Goal: Answer question/provide support

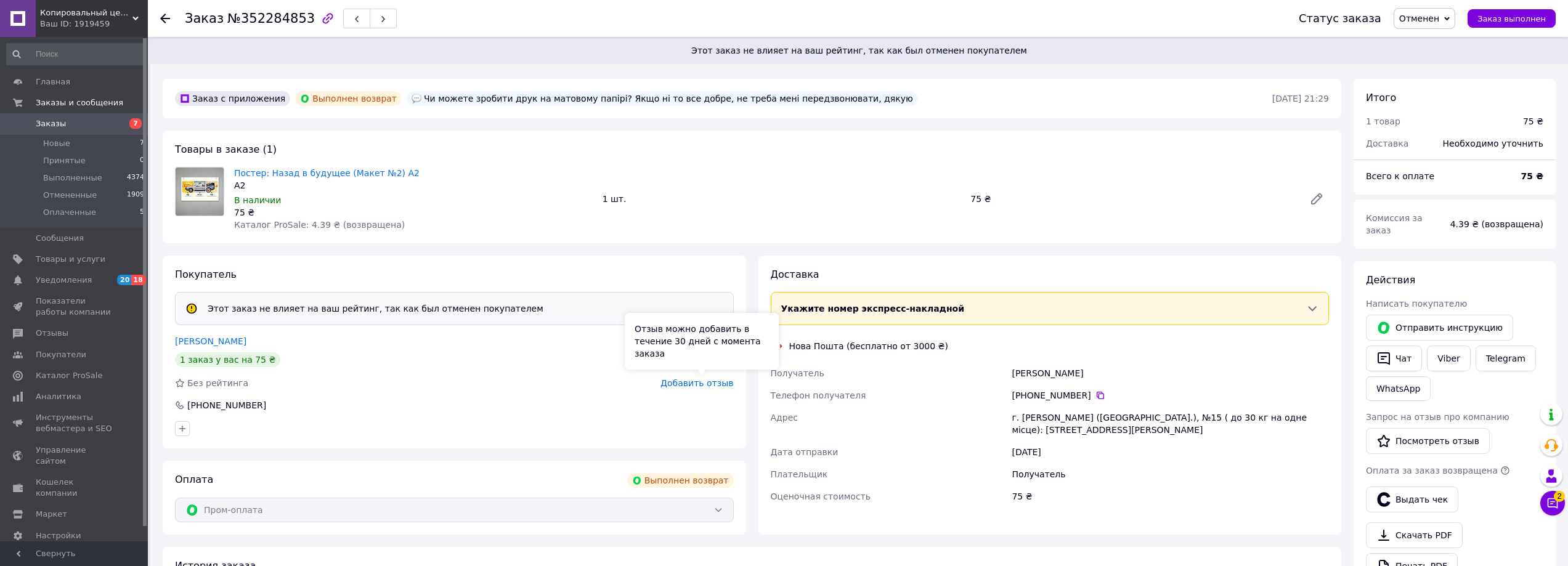
click at [699, 385] on span "Добавить отзыв" at bounding box center [696, 383] width 73 height 10
click at [701, 380] on span "Добавить отзыв" at bounding box center [696, 383] width 73 height 10
click at [207, 334] on div "Покупатель Этот заказ не влияет на ваш рейтинг, так как был отменен покупателем…" at bounding box center [454, 352] width 584 height 193
click at [213, 338] on link "Чуприкова Юлия" at bounding box center [210, 341] width 71 height 10
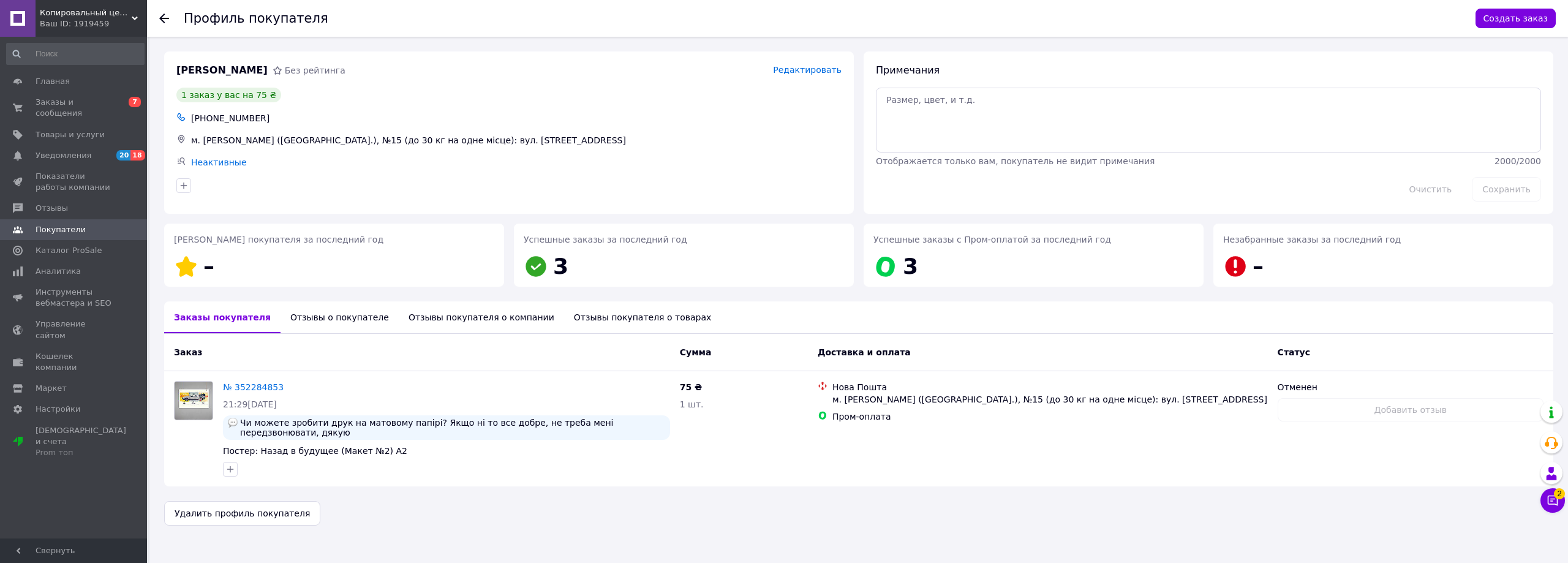
click at [334, 319] on div "Отзывы о покупателе" at bounding box center [340, 317] width 118 height 32
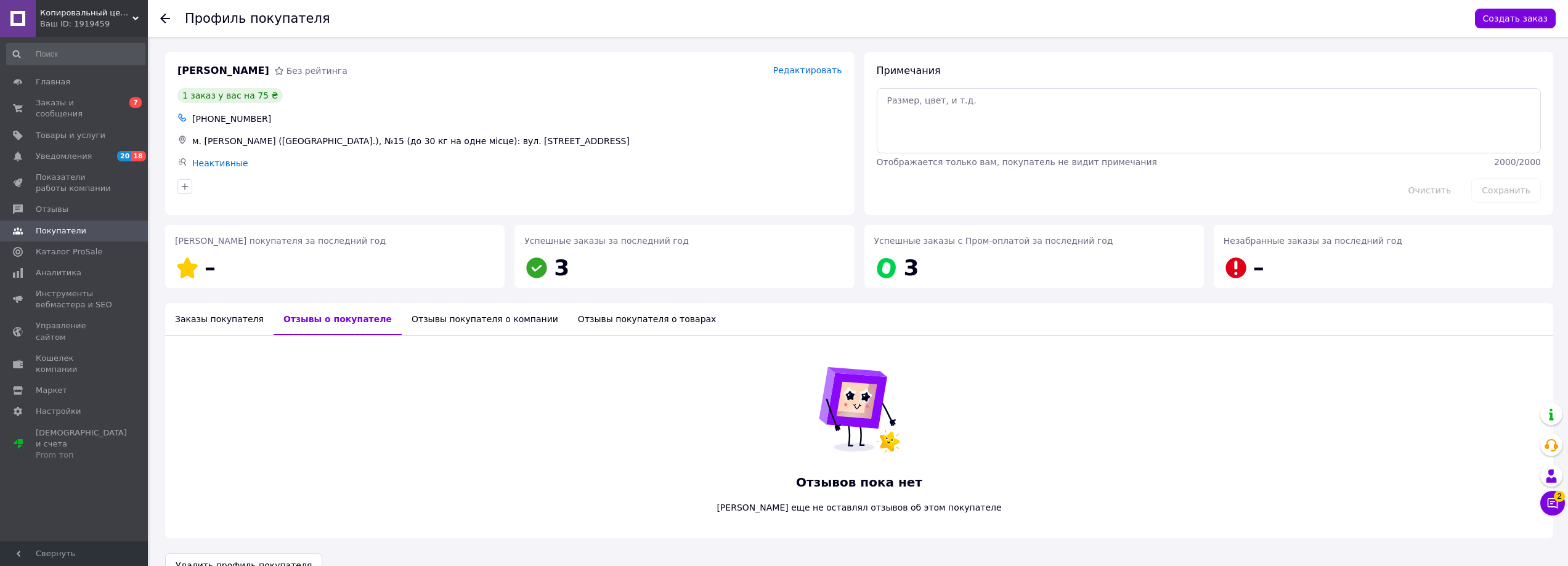
click at [245, 322] on div "Заказы покупателя" at bounding box center [219, 319] width 109 height 32
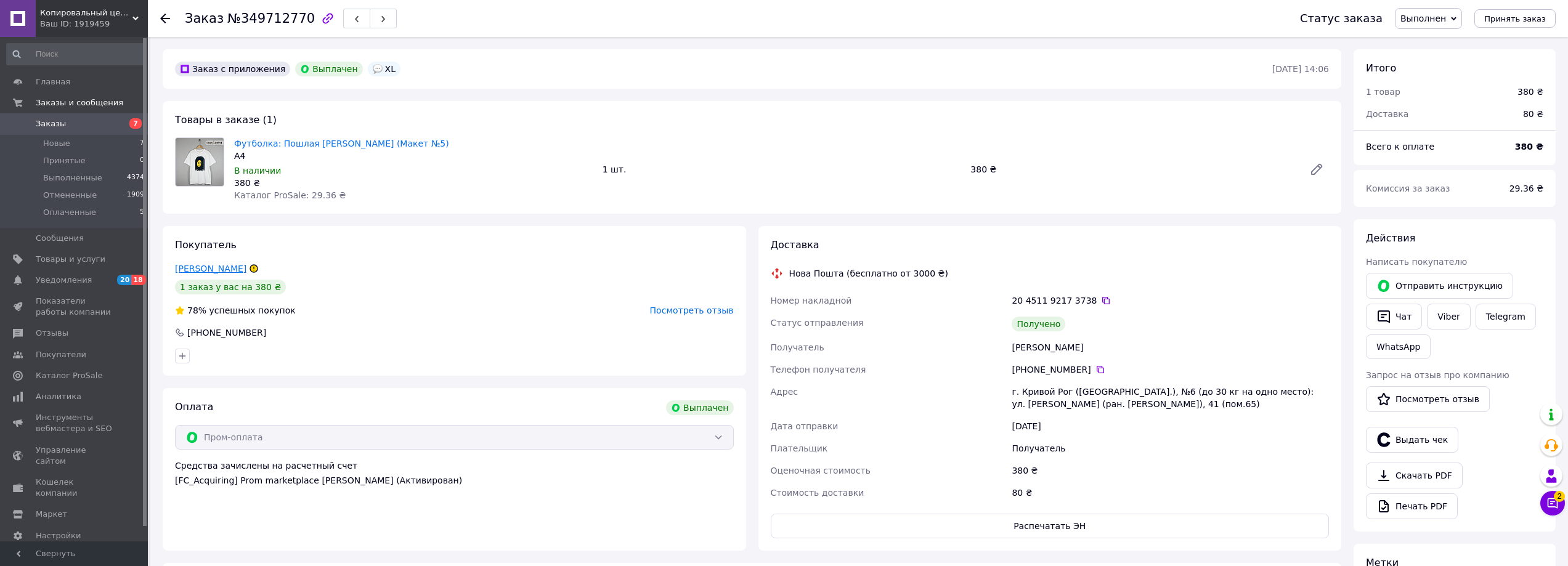
click at [223, 267] on link "[PERSON_NAME]" at bounding box center [210, 268] width 71 height 10
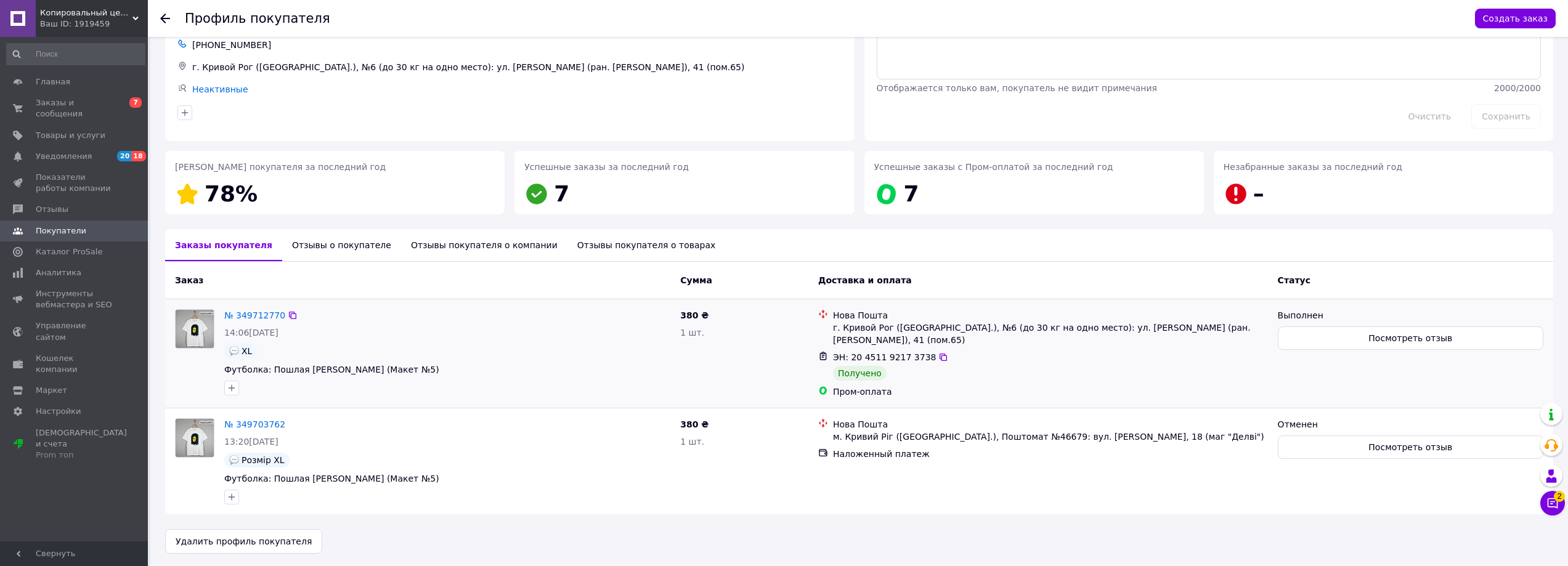
scroll to position [76, 0]
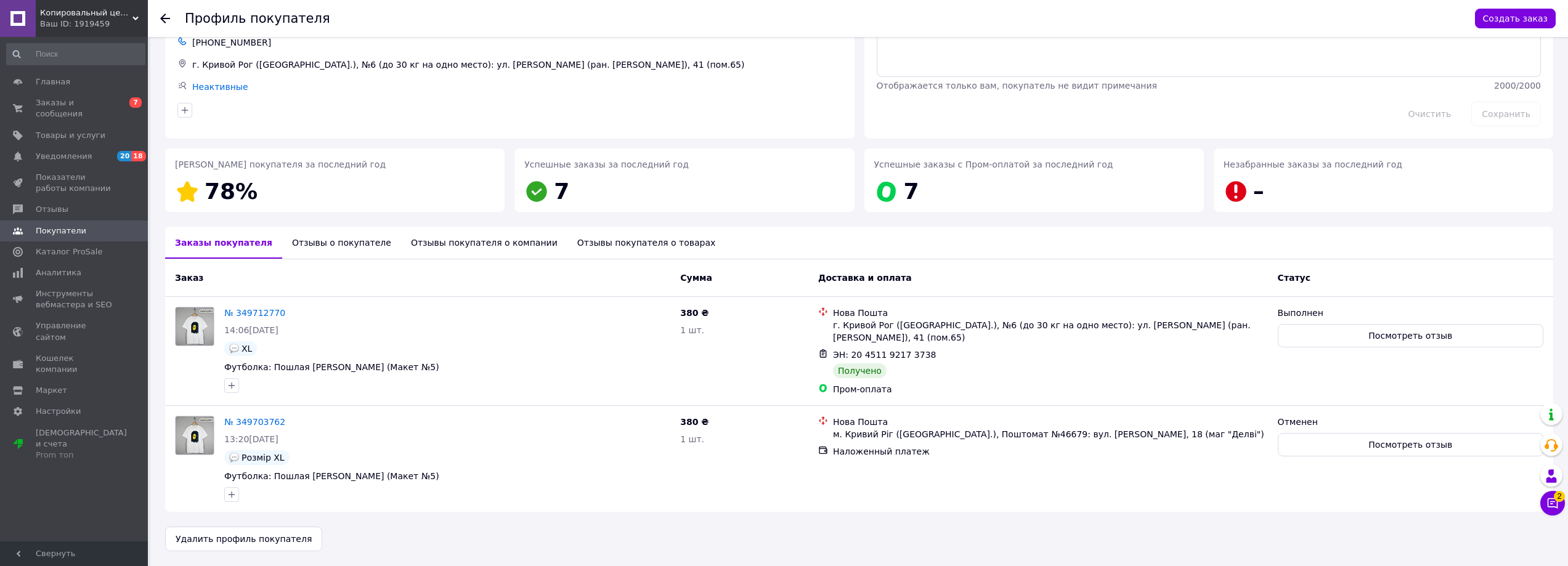
click at [329, 242] on div "Отзывы о покупателе" at bounding box center [342, 243] width 119 height 32
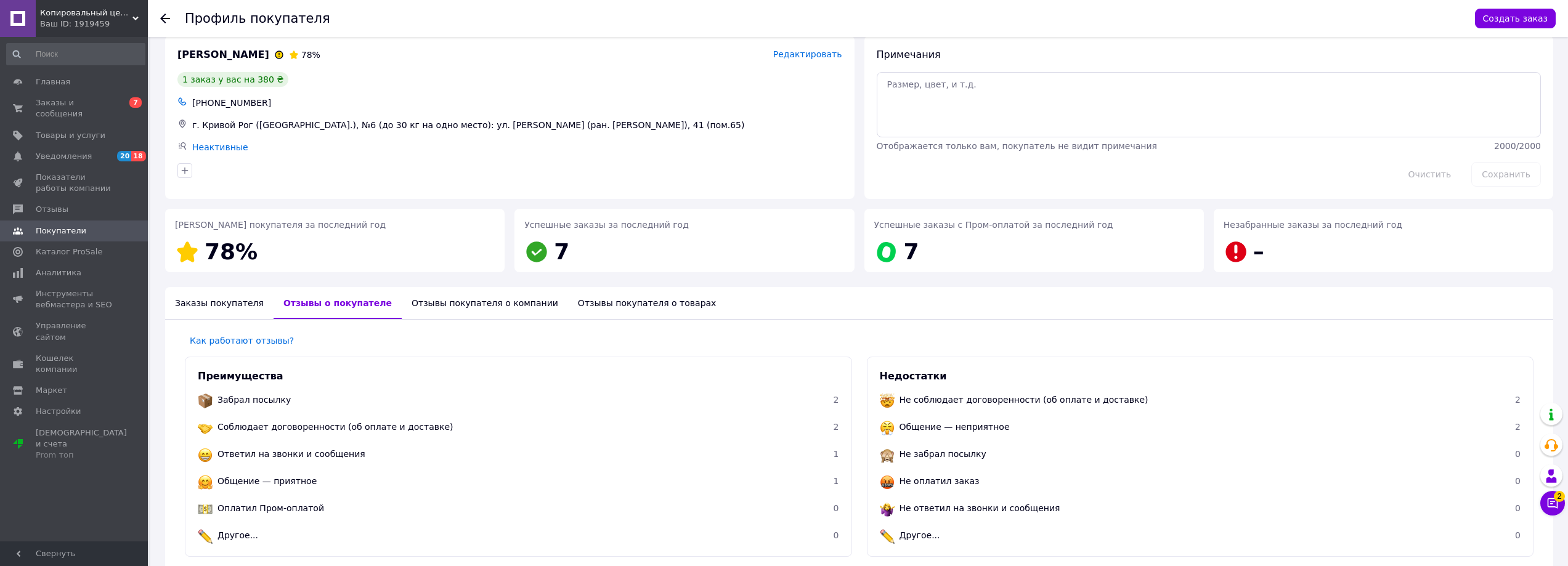
scroll to position [0, 0]
